Goal: Information Seeking & Learning: Learn about a topic

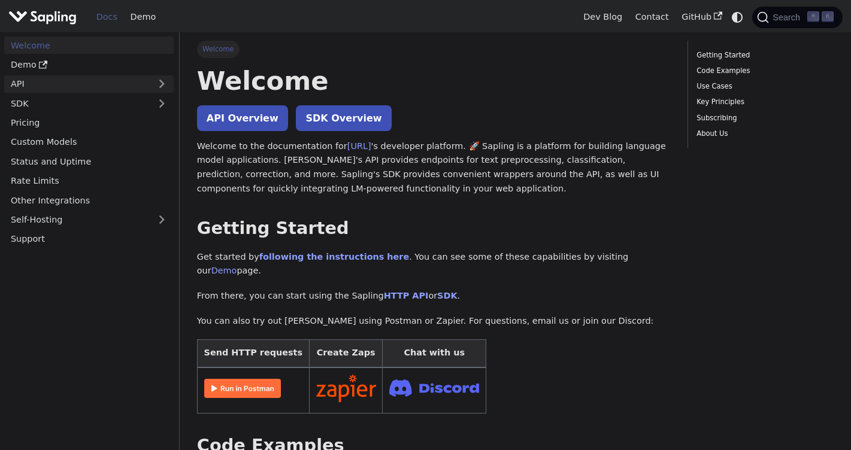
click at [63, 76] on link "API" at bounding box center [77, 83] width 146 height 17
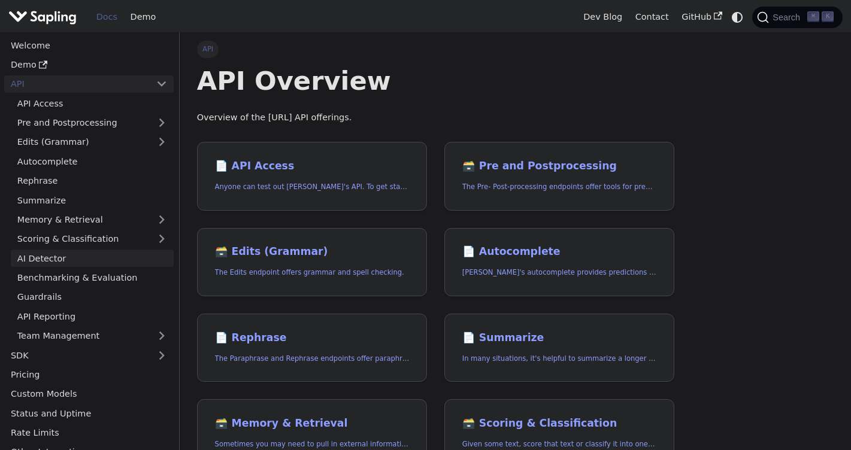
click at [99, 258] on link "AI Detector" at bounding box center [92, 258] width 163 height 17
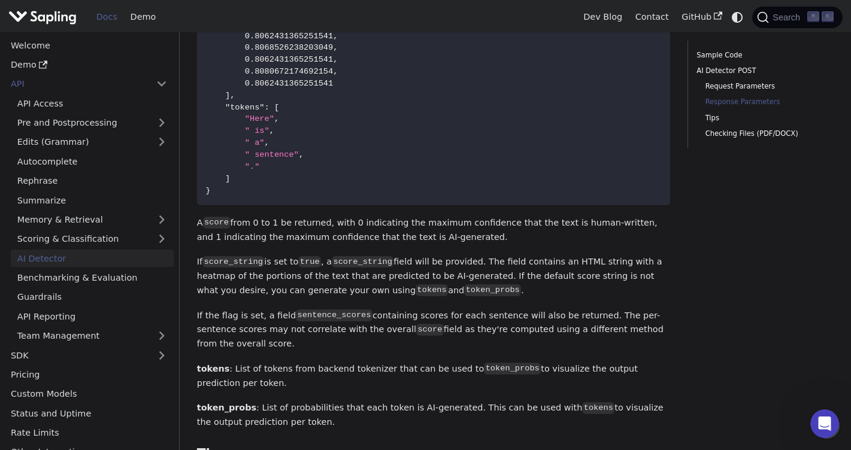
scroll to position [1202, 0]
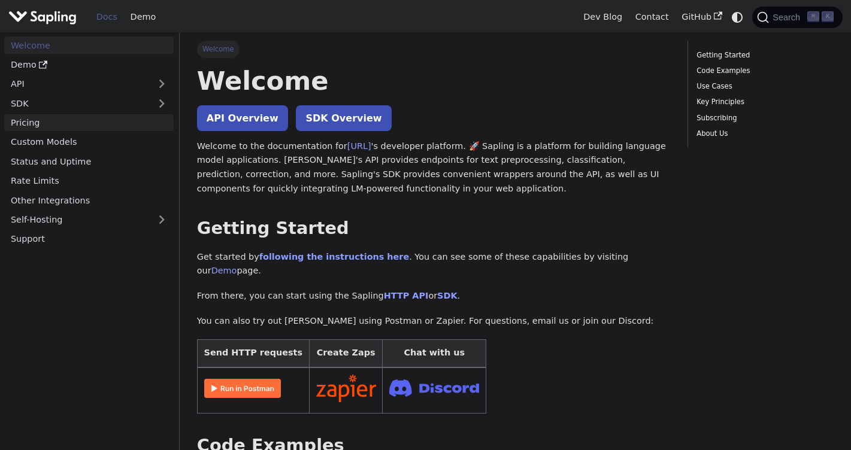
click at [69, 126] on link "Pricing" at bounding box center [88, 122] width 169 height 17
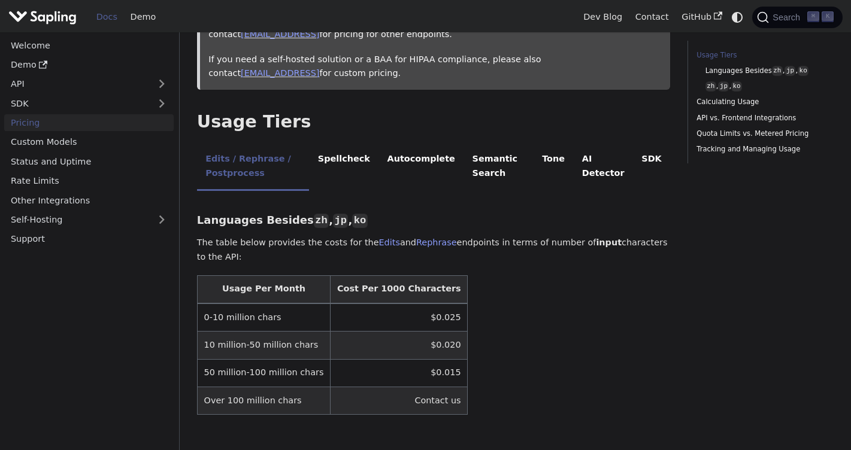
scroll to position [197, 0]
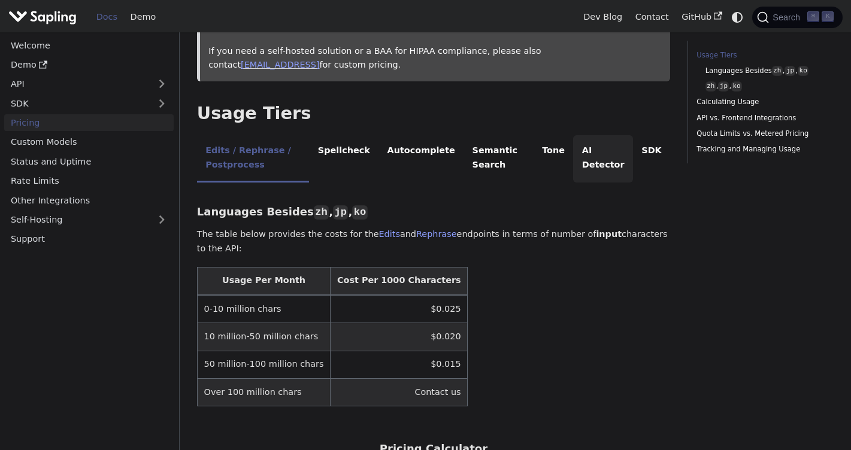
click at [606, 159] on li "AI Detector" at bounding box center [603, 158] width 60 height 47
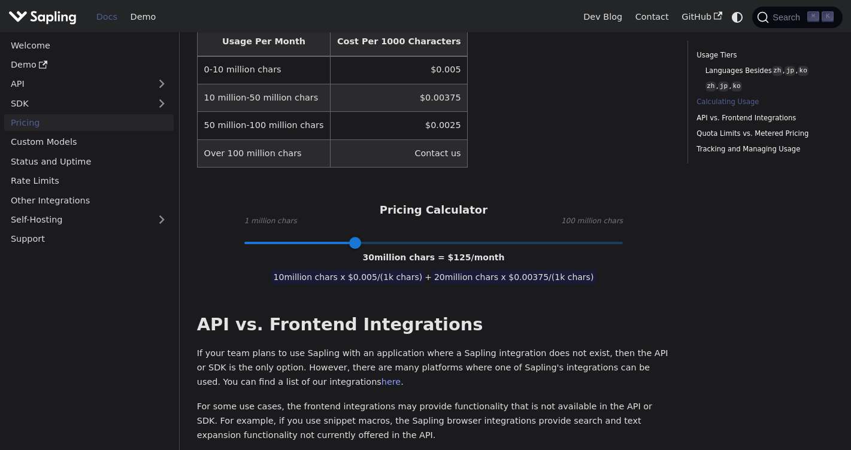
scroll to position [457, 0]
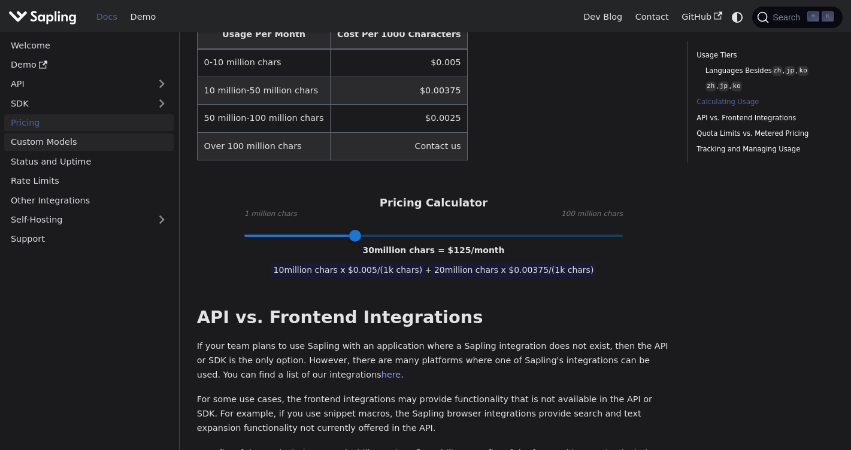
click at [87, 145] on link "Custom Models" at bounding box center [88, 142] width 169 height 17
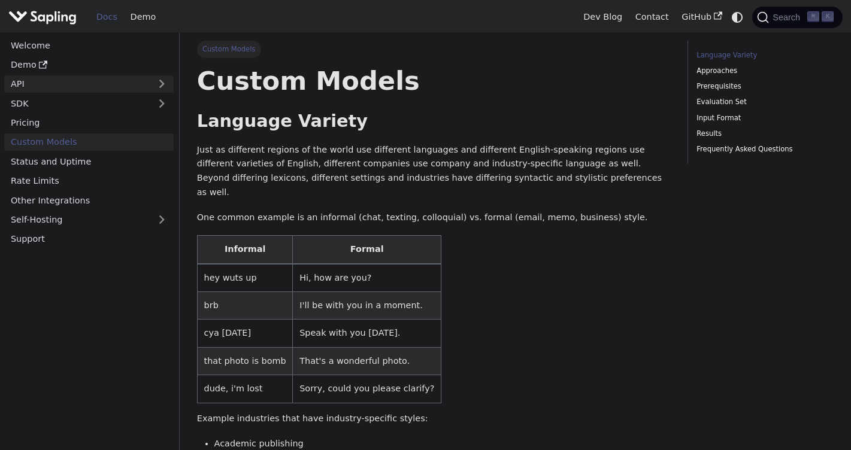
click at [96, 85] on link "API" at bounding box center [77, 83] width 146 height 17
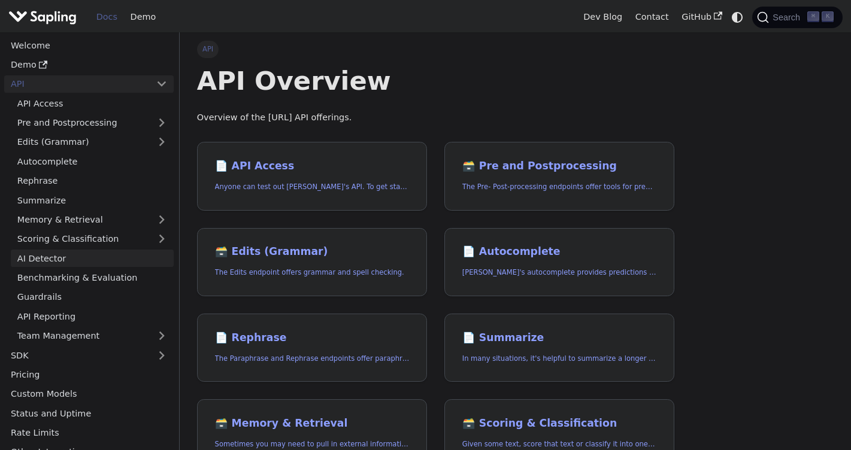
click at [49, 256] on link "AI Detector" at bounding box center [92, 258] width 163 height 17
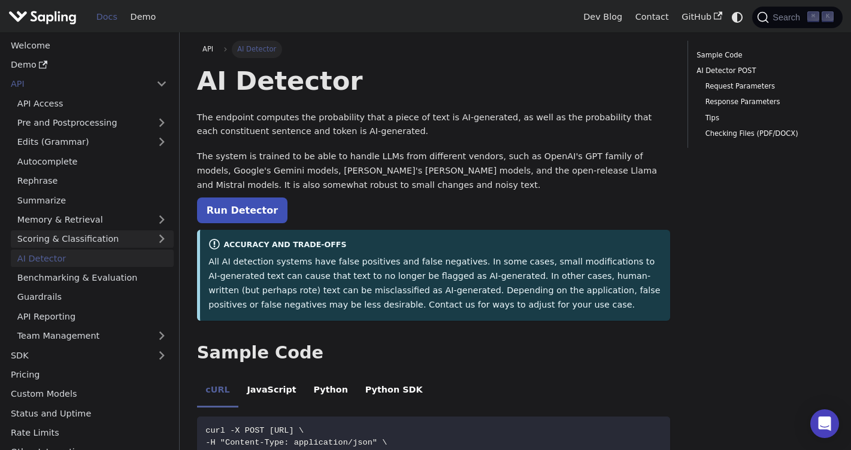
click at [141, 238] on link "Scoring & Classification" at bounding box center [92, 239] width 163 height 17
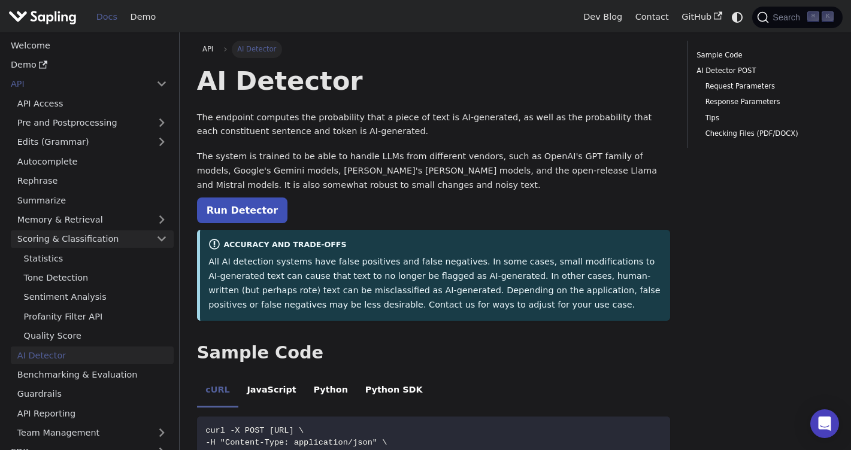
click at [138, 235] on link "Scoring & Classification" at bounding box center [92, 239] width 163 height 17
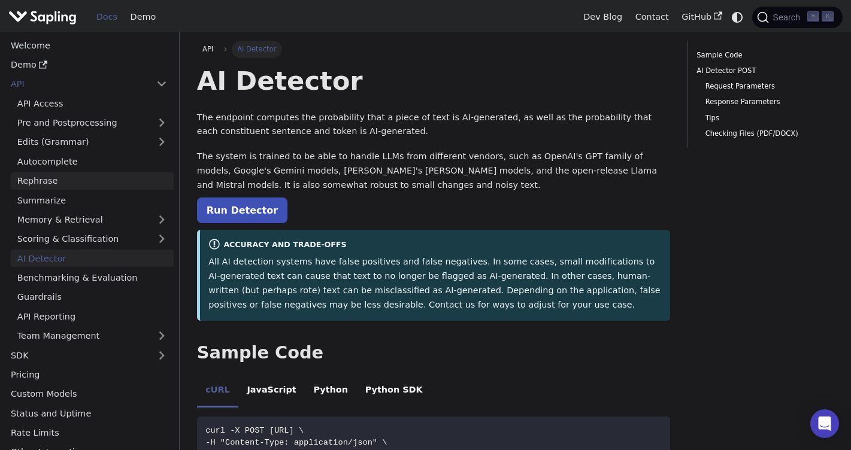
click at [142, 181] on link "Rephrase" at bounding box center [92, 180] width 163 height 17
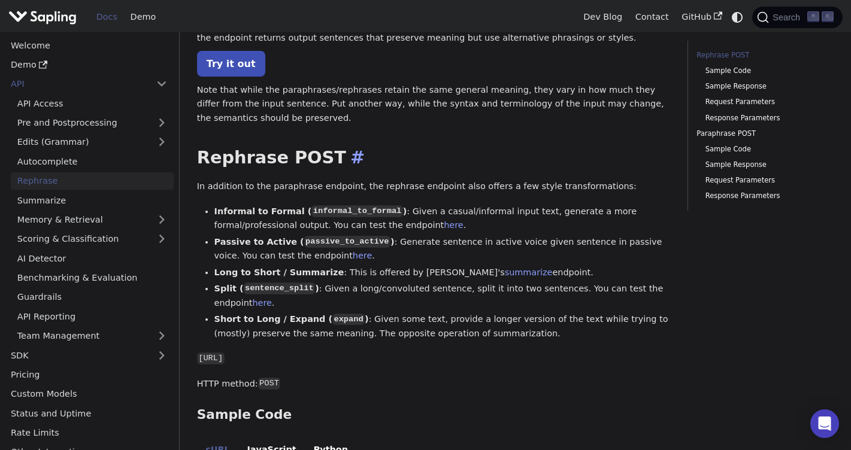
scroll to position [95, 0]
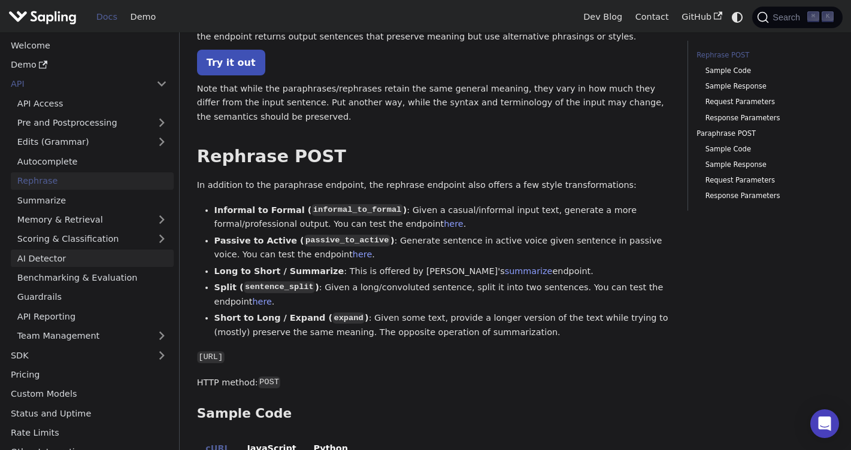
click at [90, 257] on link "AI Detector" at bounding box center [92, 258] width 163 height 17
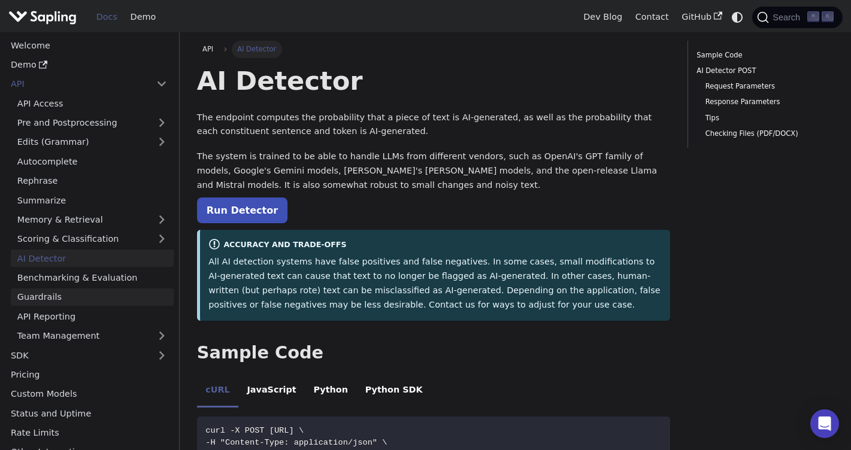
click at [82, 291] on link "Guardrails" at bounding box center [92, 297] width 163 height 17
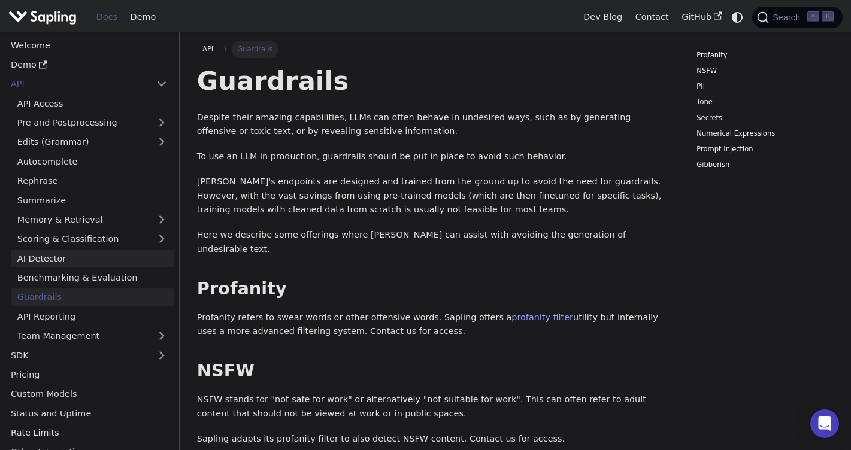
click at [100, 257] on link "AI Detector" at bounding box center [92, 258] width 163 height 17
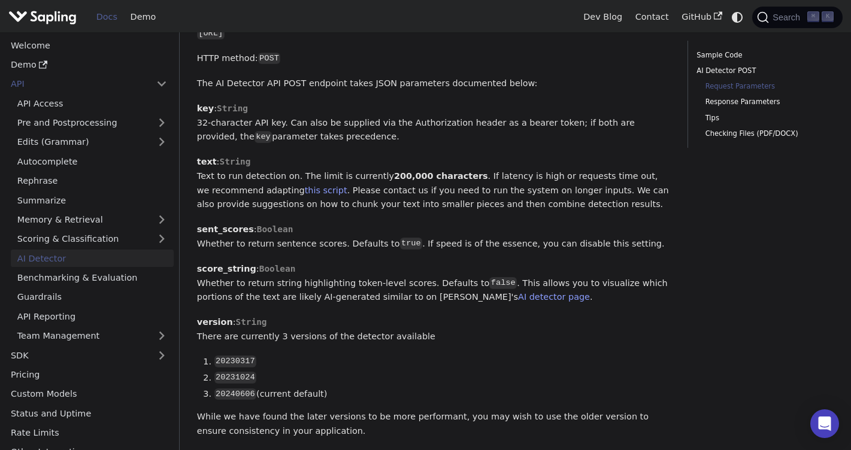
scroll to position [602, 0]
click at [518, 292] on link "AI detector page" at bounding box center [554, 297] width 72 height 10
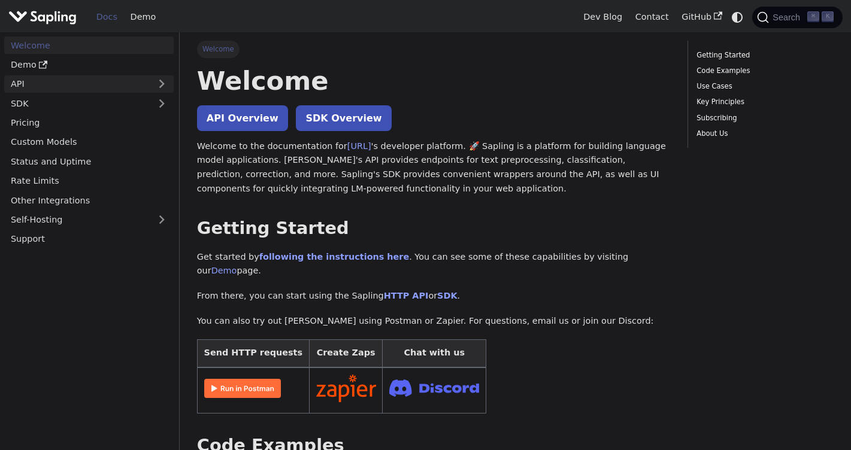
click at [98, 82] on link "API" at bounding box center [77, 83] width 146 height 17
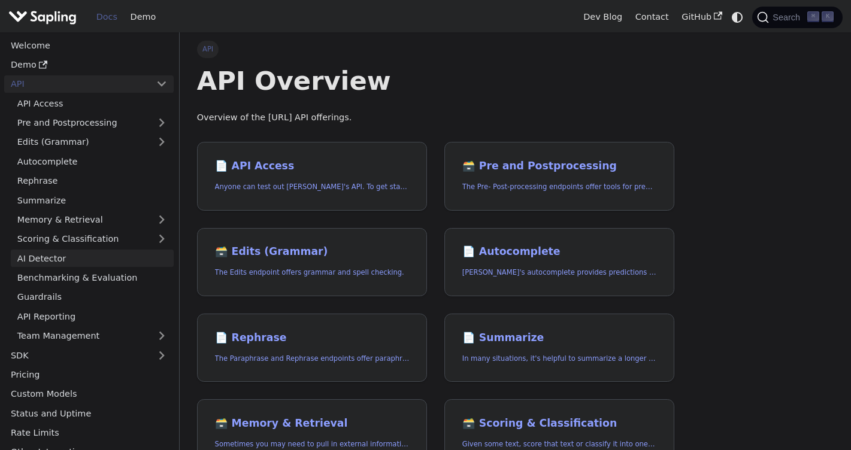
click at [53, 257] on link "AI Detector" at bounding box center [92, 258] width 163 height 17
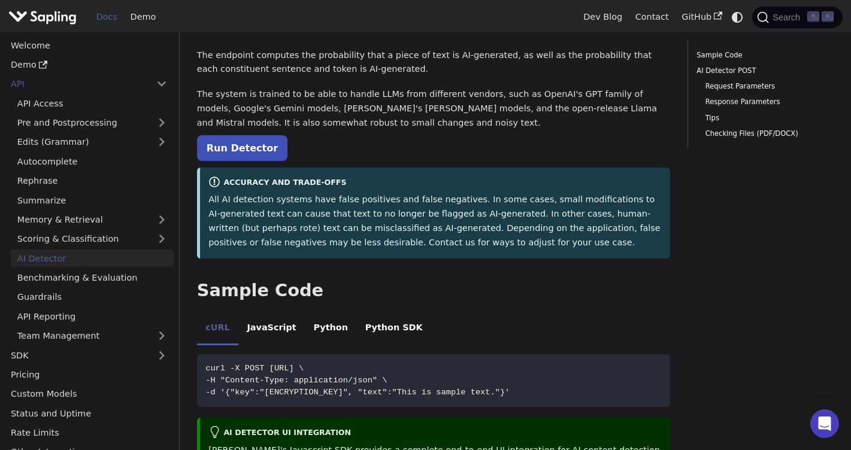
scroll to position [130, 0]
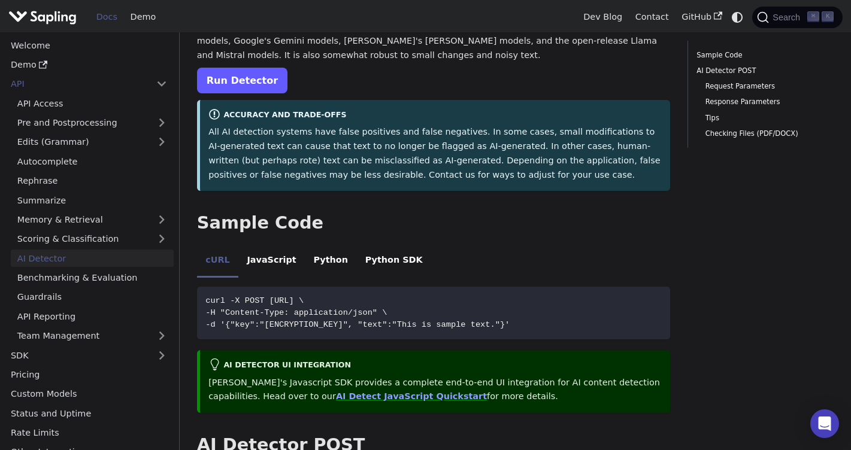
click at [252, 72] on link "Run Detector" at bounding box center [242, 81] width 90 height 26
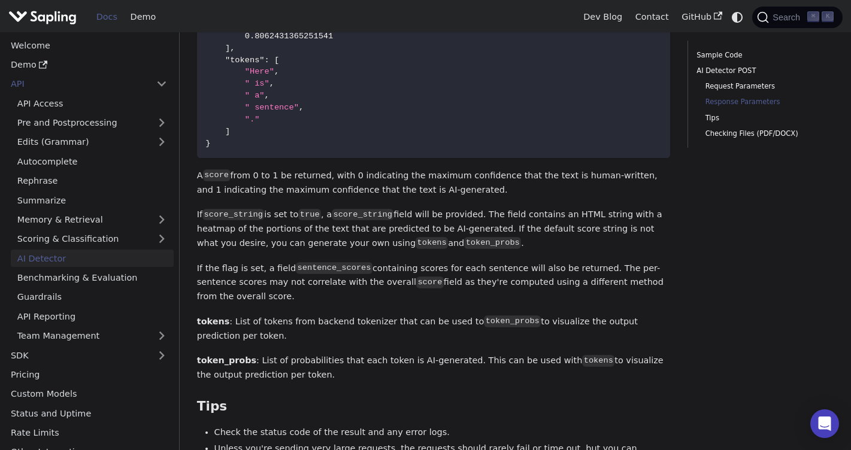
scroll to position [1259, 0]
